Goal: Task Accomplishment & Management: Complete application form

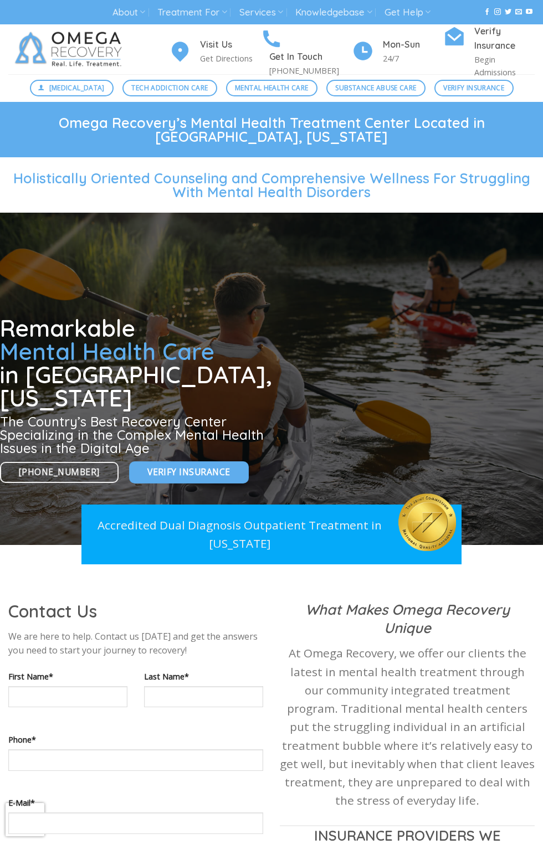
click at [168, 465] on span "Verify Insurance" at bounding box center [188, 472] width 83 height 14
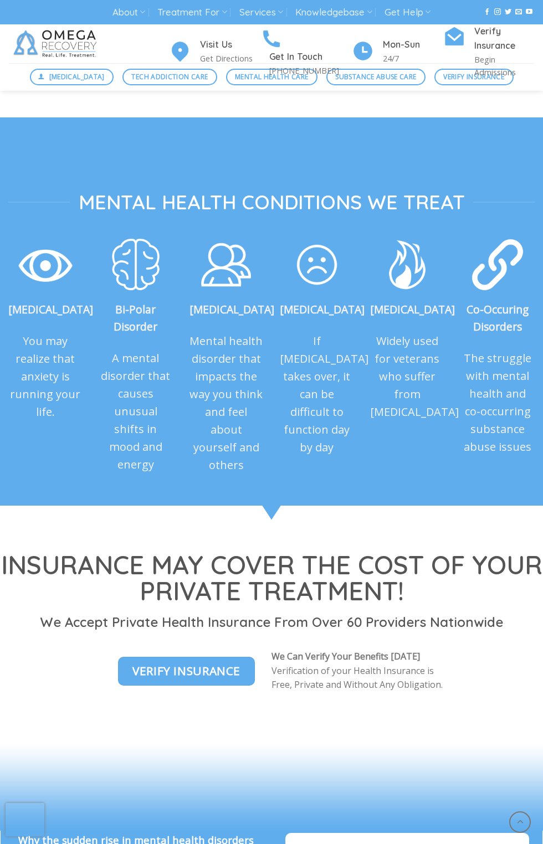
scroll to position [3075, 0]
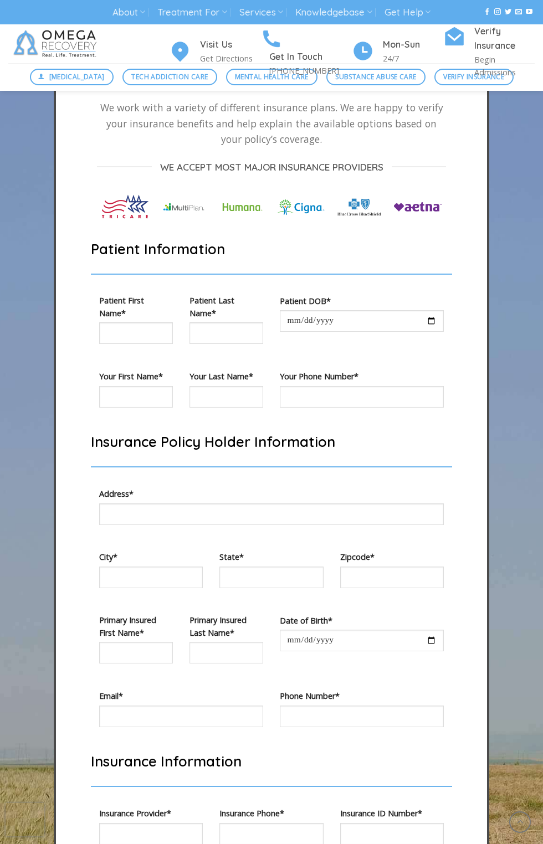
click at [159, 146] on p "We work with a variety of different insurance plans. We are happy to verify you…" at bounding box center [271, 123] width 348 height 47
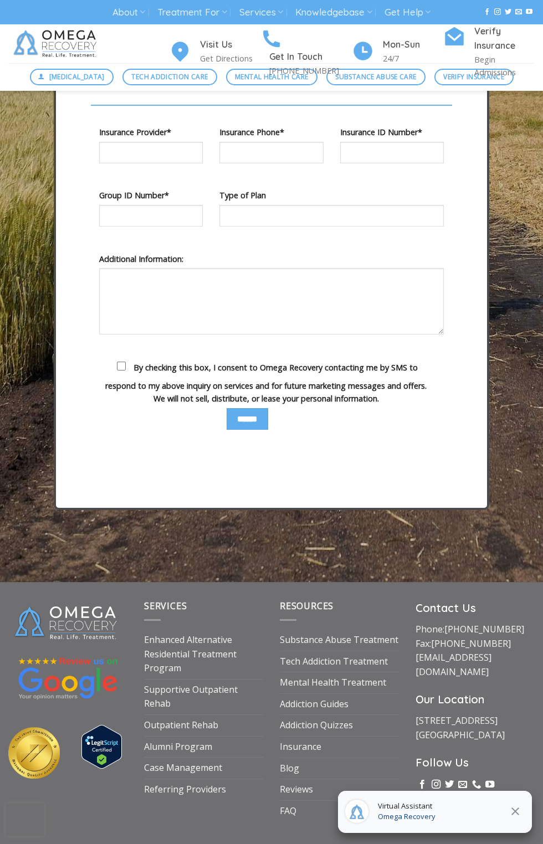
scroll to position [3834, 0]
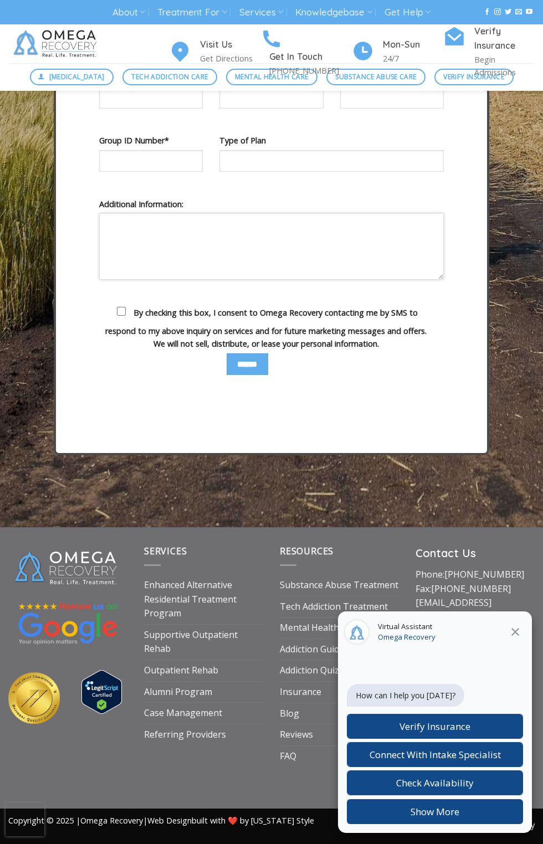
click at [263, 226] on textarea "Contact form" at bounding box center [271, 246] width 344 height 66
click at [158, 312] on span "By checking this box, I consent to Omega Recovery contacting me by SMS to respo…" at bounding box center [265, 328] width 321 height 42
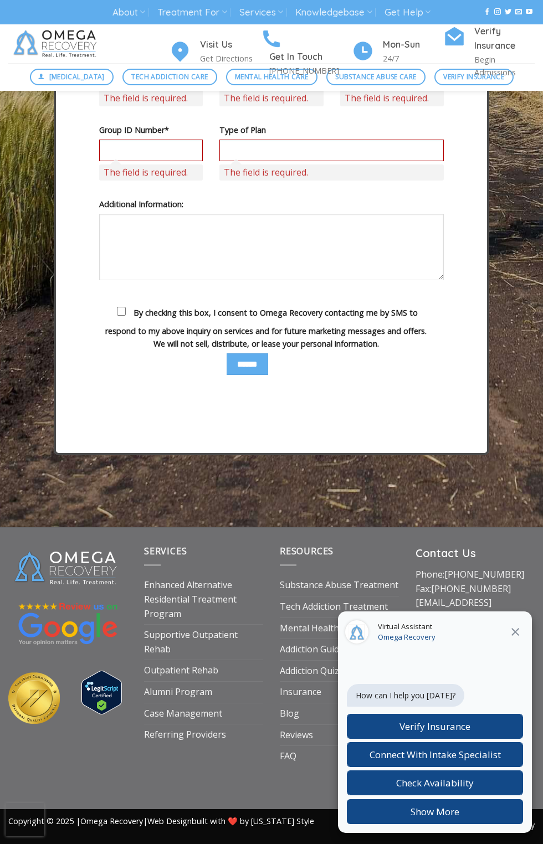
scroll to position [3951, 0]
